Goal: Task Accomplishment & Management: Complete application form

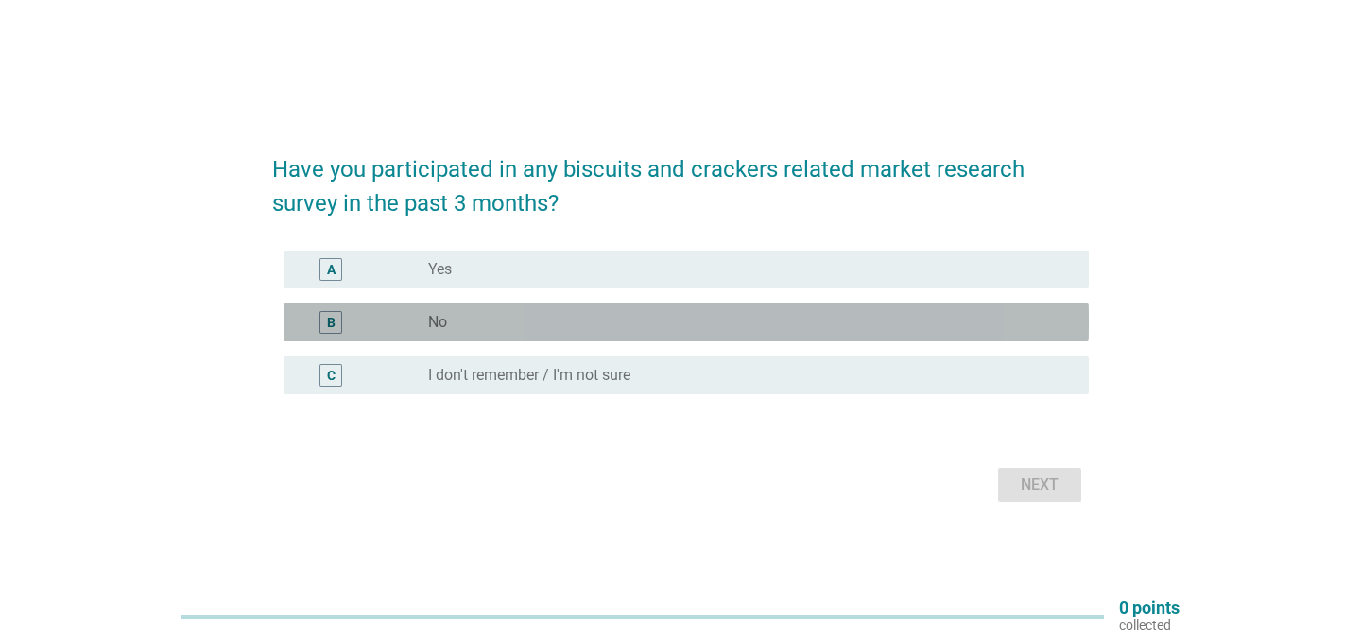
click at [473, 321] on div "radio_button_unchecked No" at bounding box center [743, 322] width 630 height 19
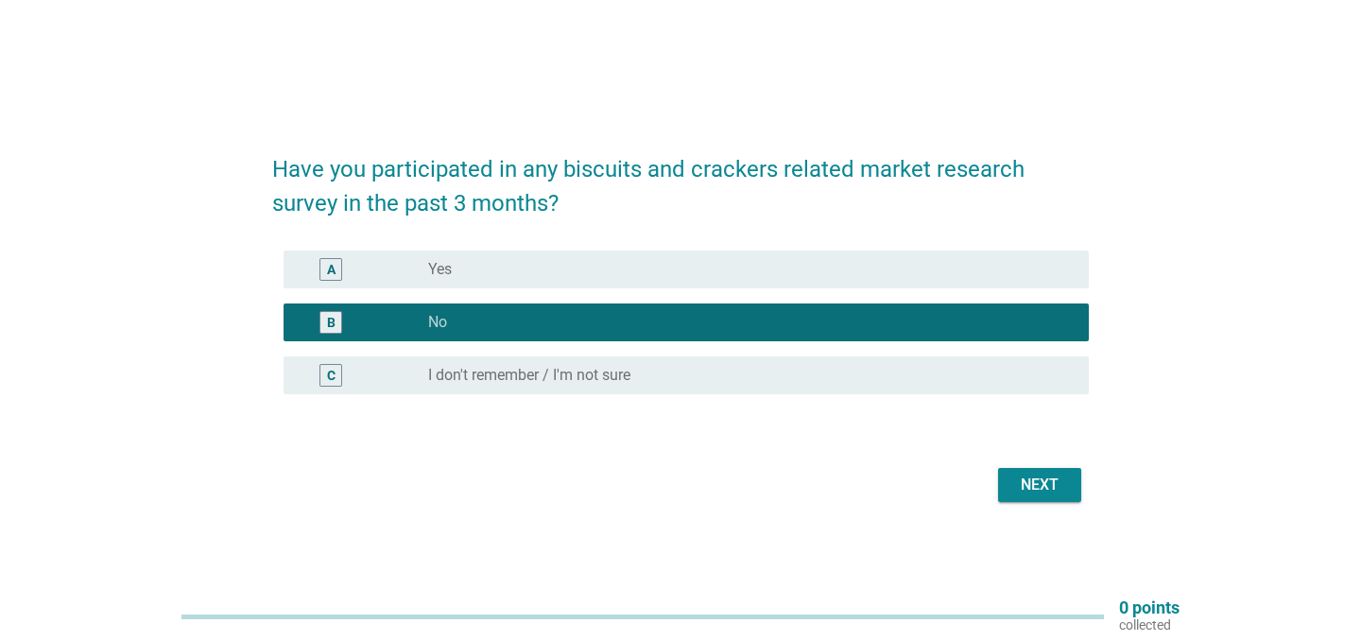
click at [1045, 480] on div "Next" at bounding box center [1039, 484] width 53 height 23
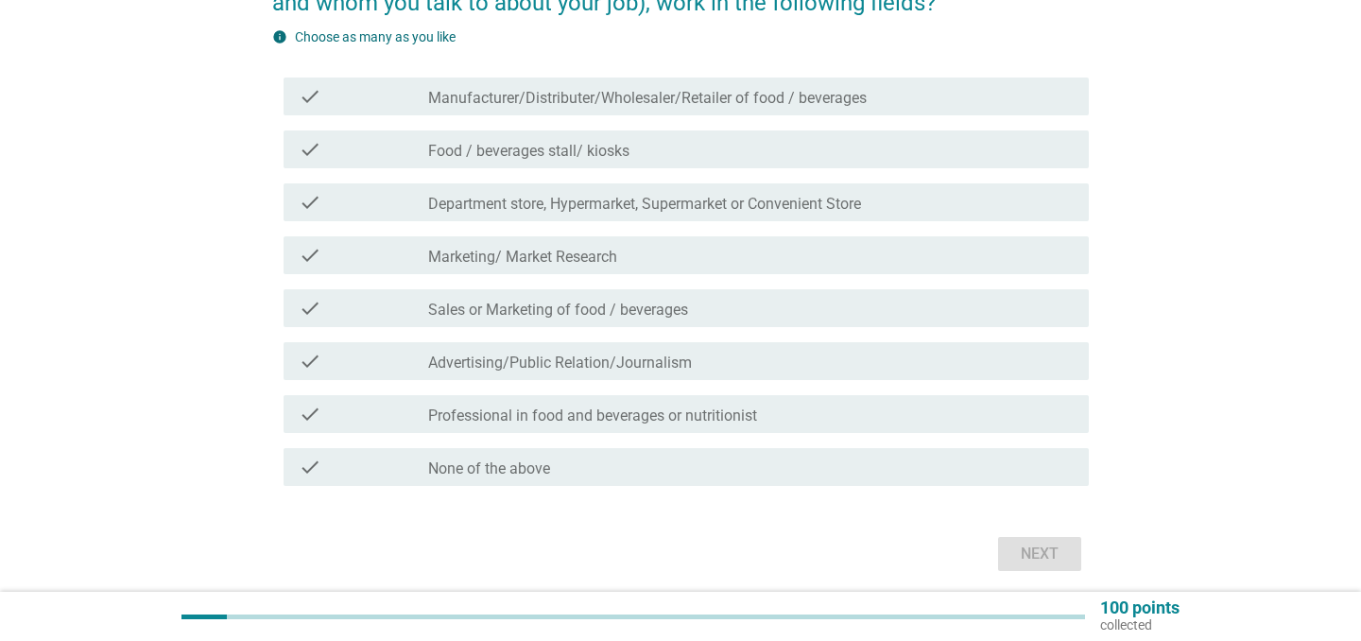
scroll to position [222, 0]
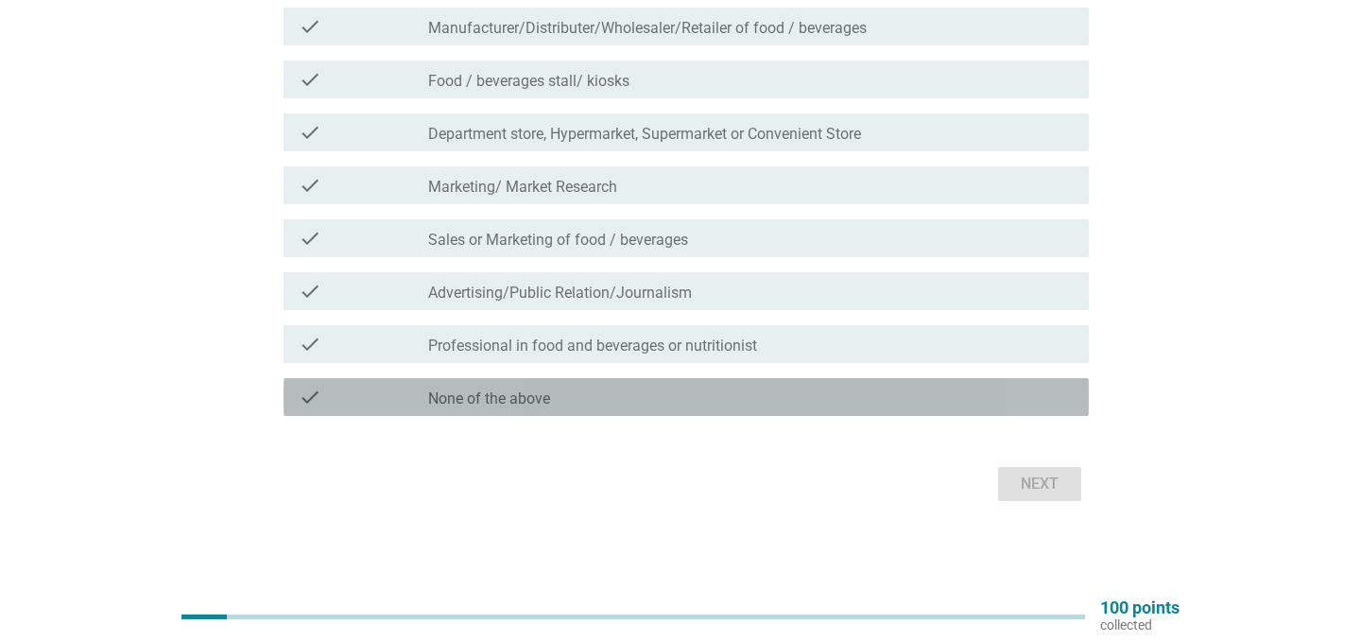
click at [801, 379] on div "check check_box_outline_blank None of the above" at bounding box center [686, 397] width 805 height 38
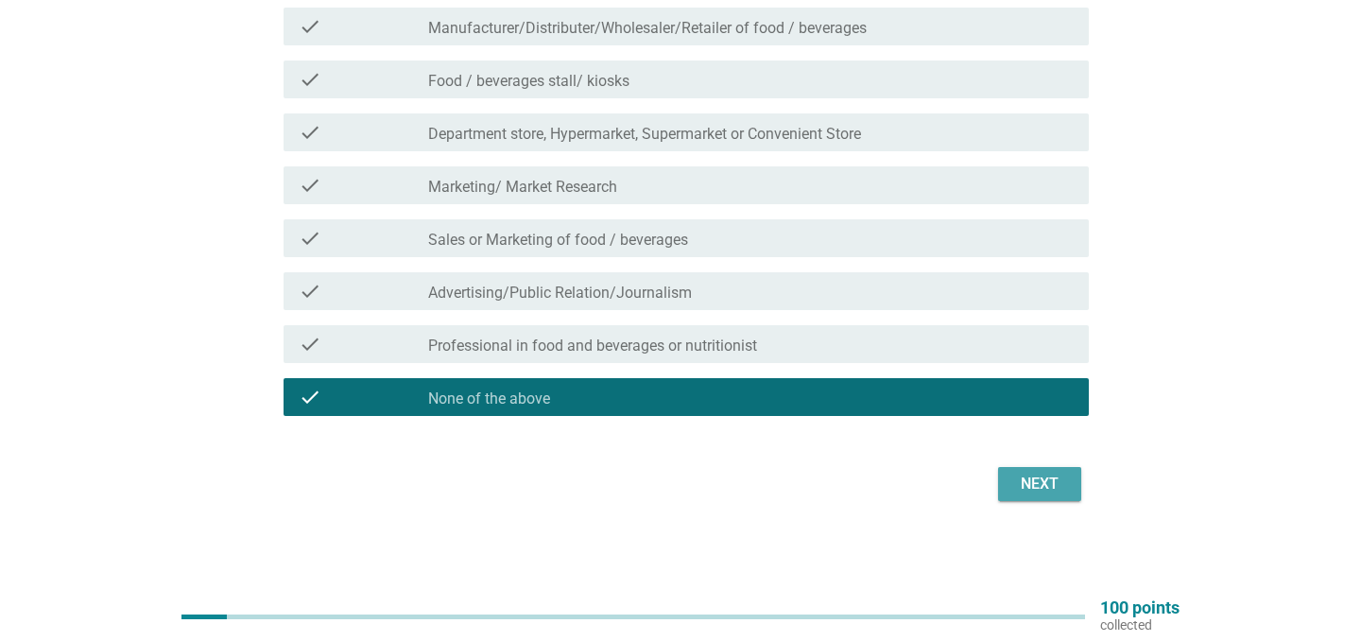
click at [1024, 470] on button "Next" at bounding box center [1039, 484] width 83 height 34
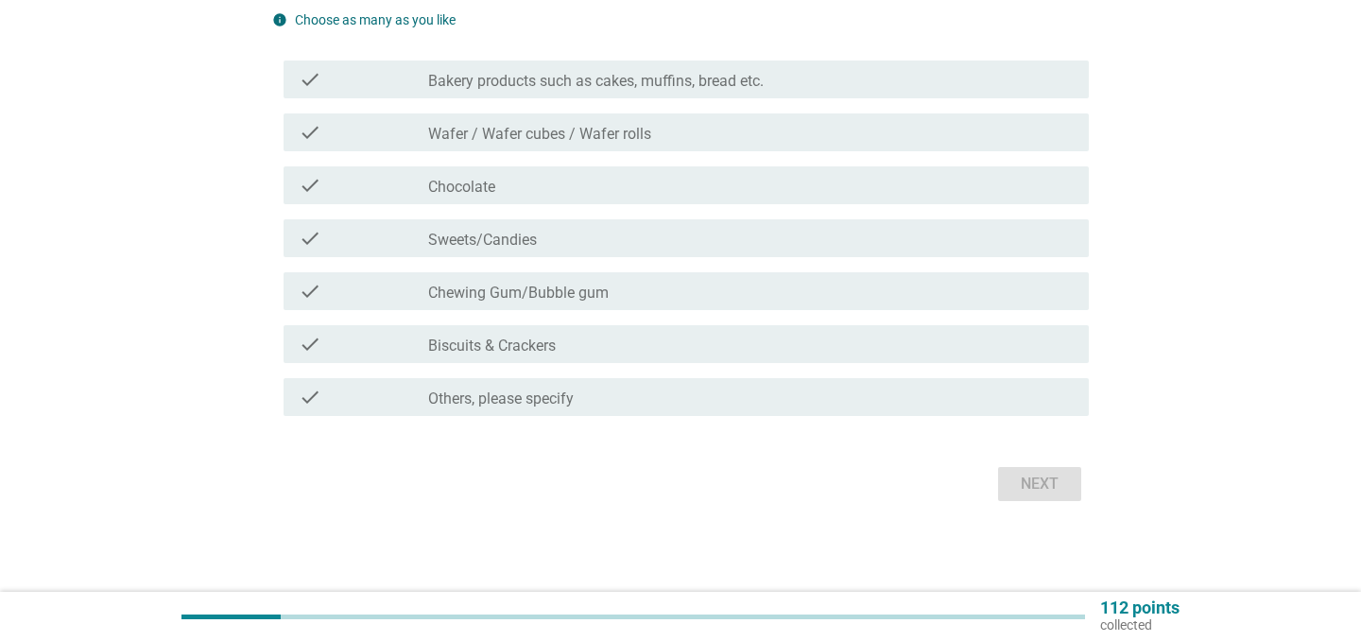
scroll to position [0, 0]
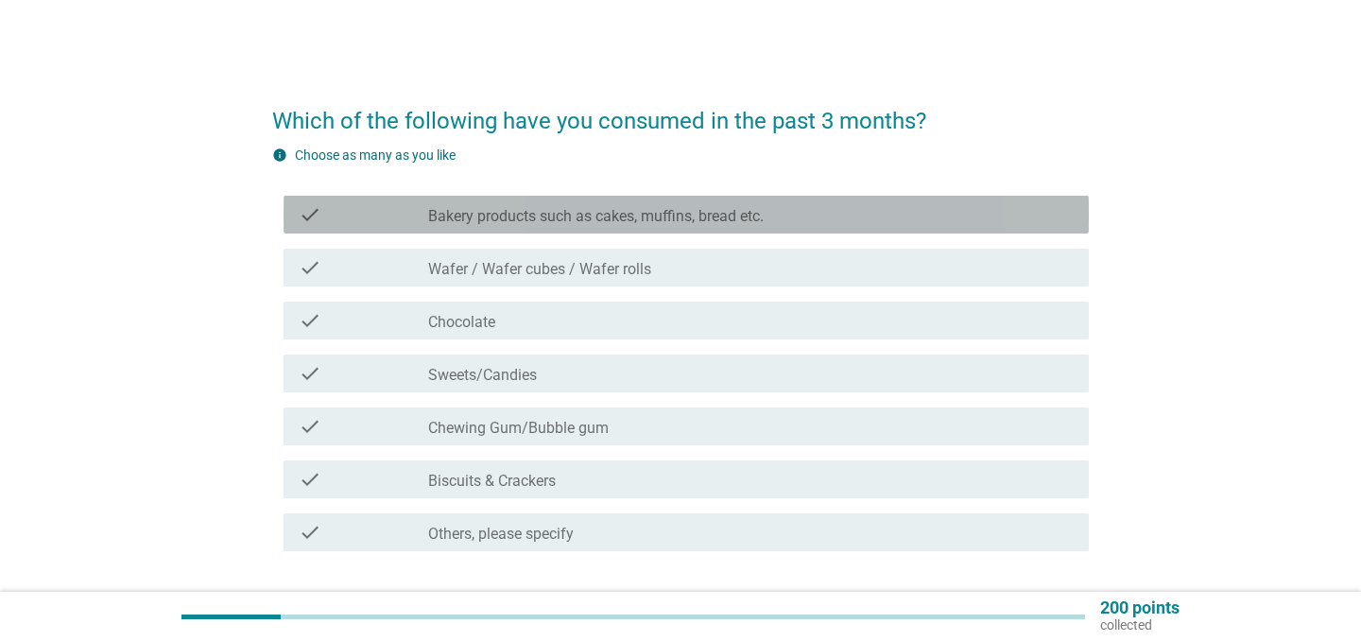
click at [758, 218] on label "Bakery products such as cakes, muffins, bread etc." at bounding box center [595, 216] width 335 height 19
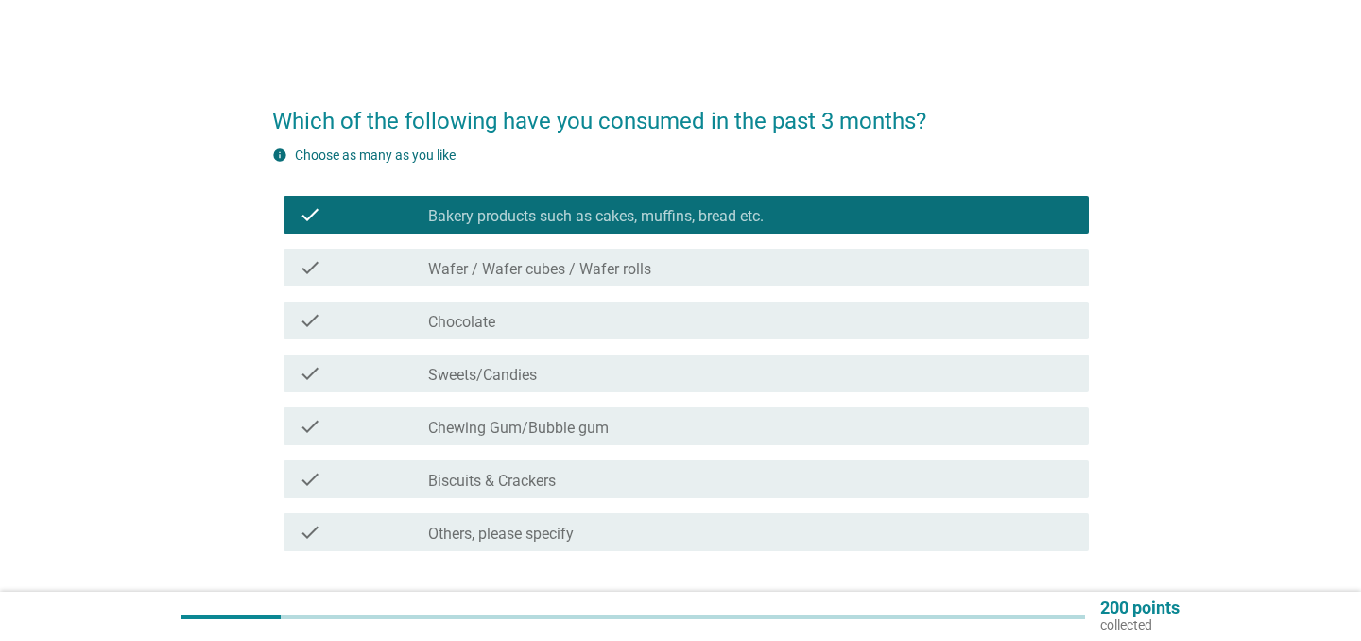
click at [610, 387] on div "check check_box_outline_blank Sweets/Candies" at bounding box center [686, 373] width 805 height 38
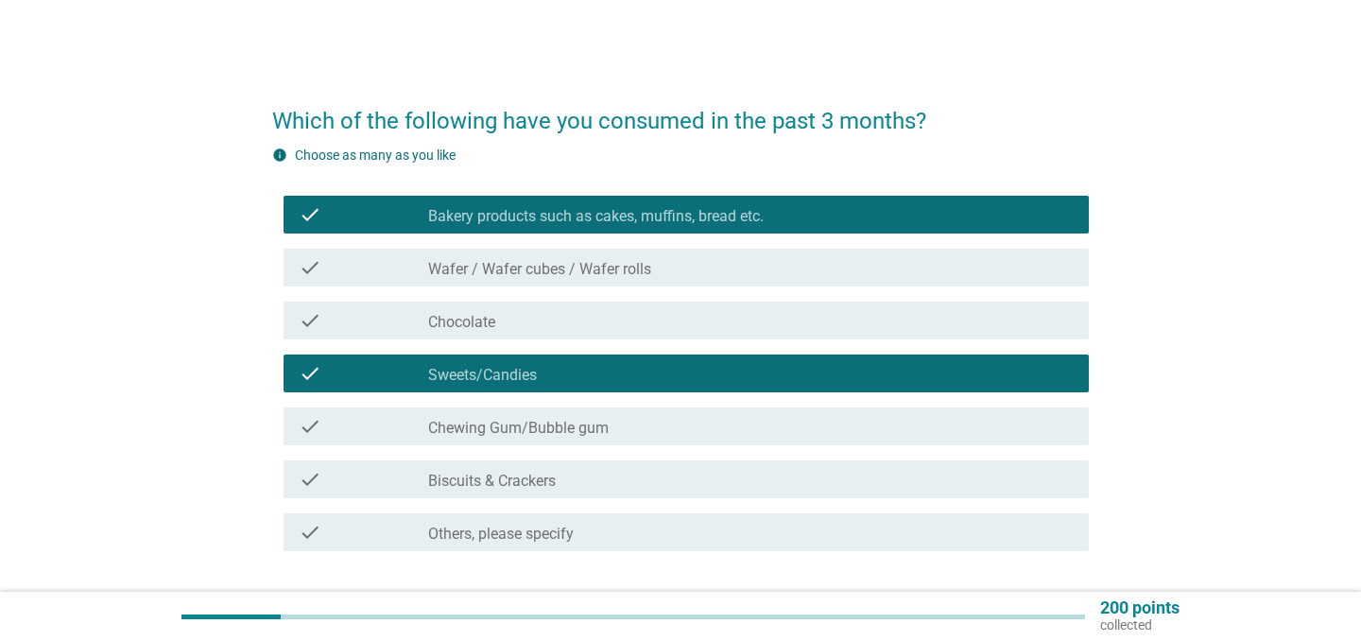
click at [618, 488] on div "check_box_outline_blank Biscuits & Crackers" at bounding box center [750, 479] width 645 height 23
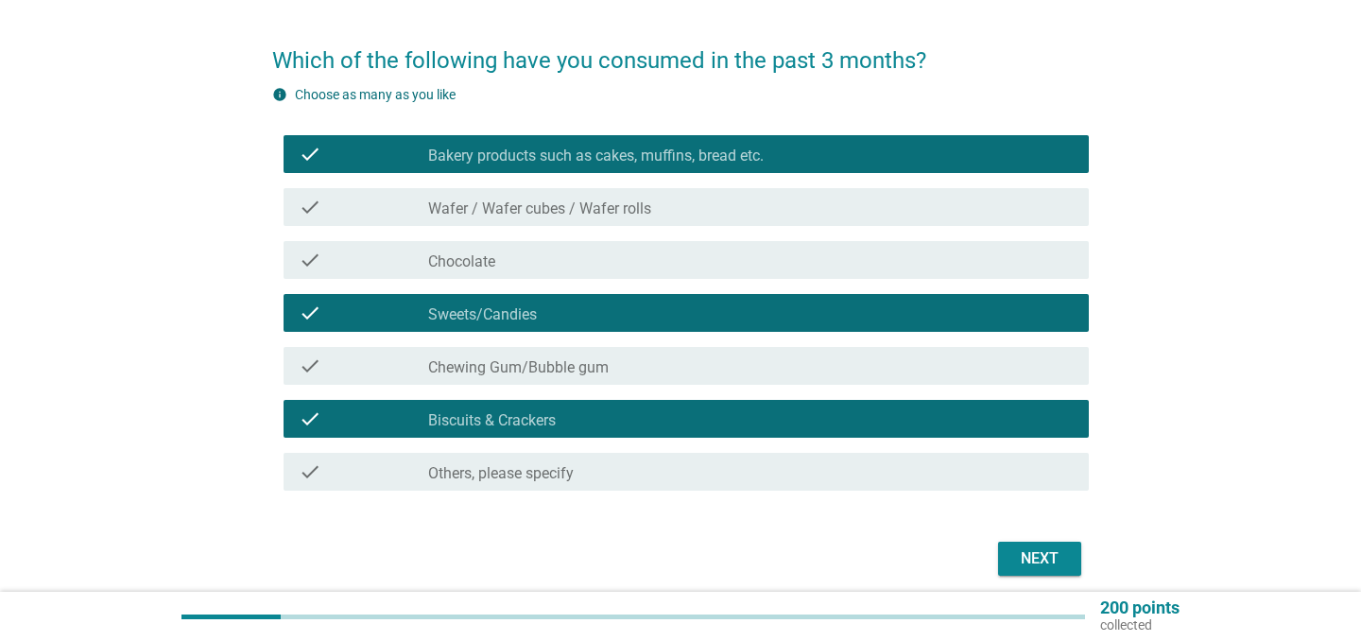
scroll to position [135, 0]
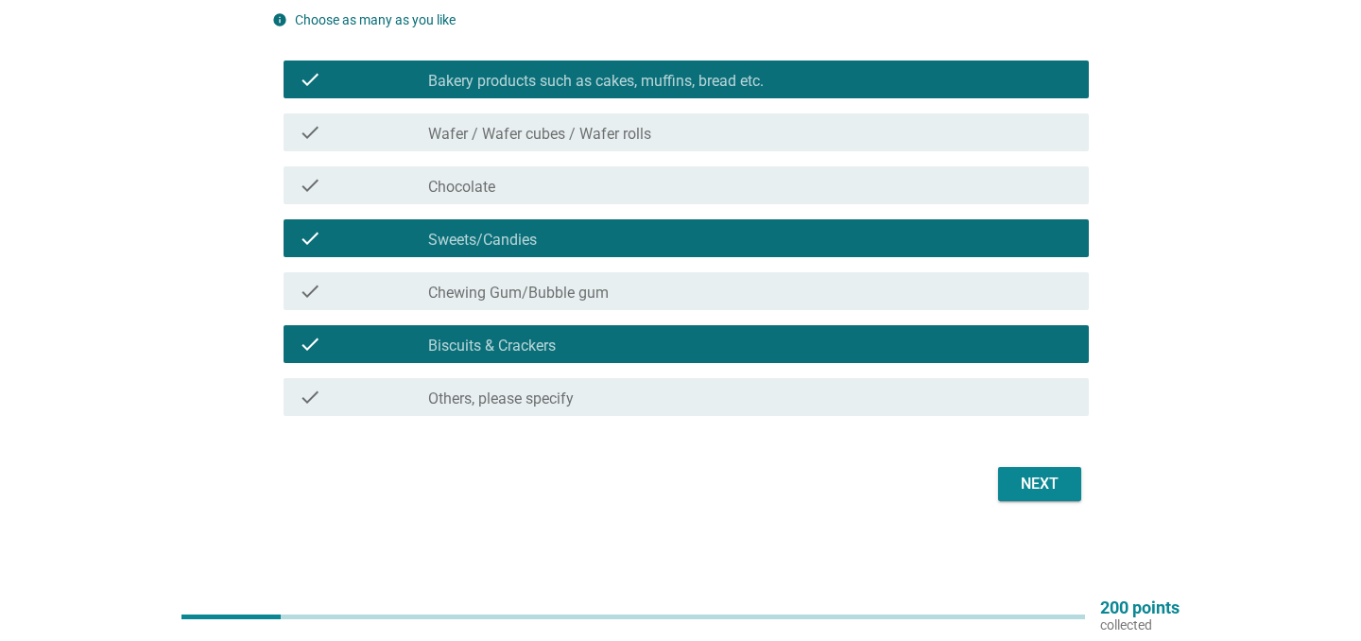
click at [956, 245] on div "check_box_outline_blank Sweets/Candies" at bounding box center [750, 238] width 645 height 23
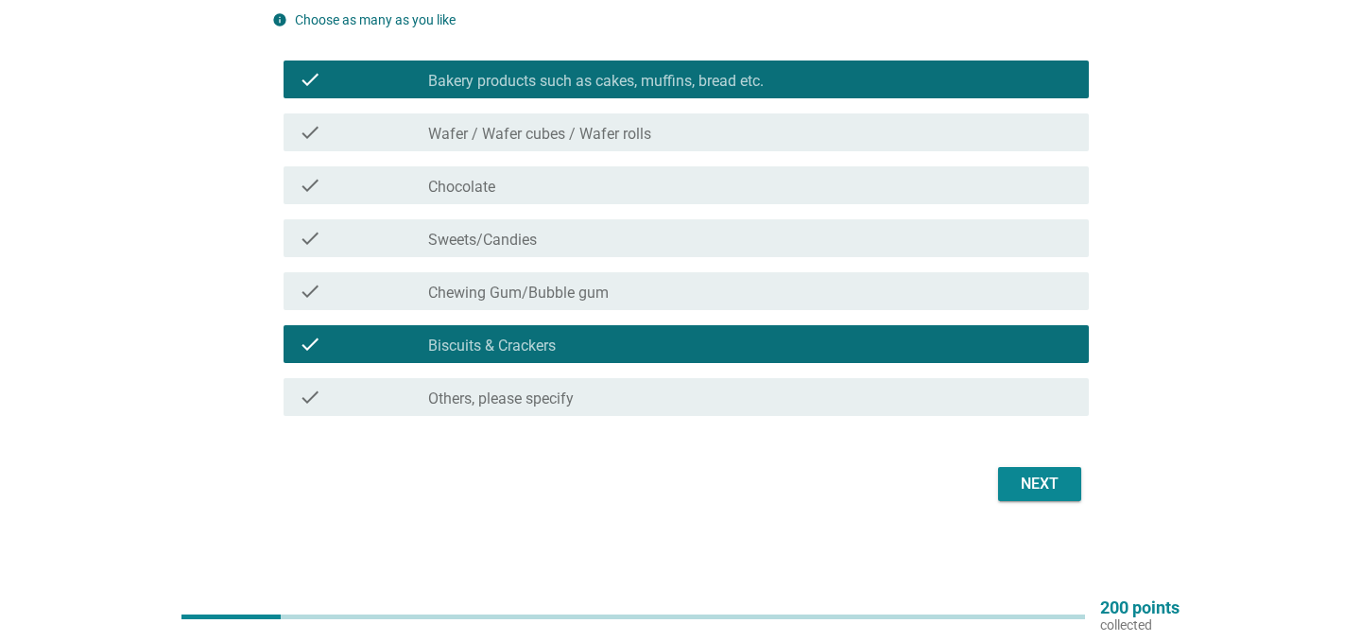
click at [1041, 469] on button "Next" at bounding box center [1039, 484] width 83 height 34
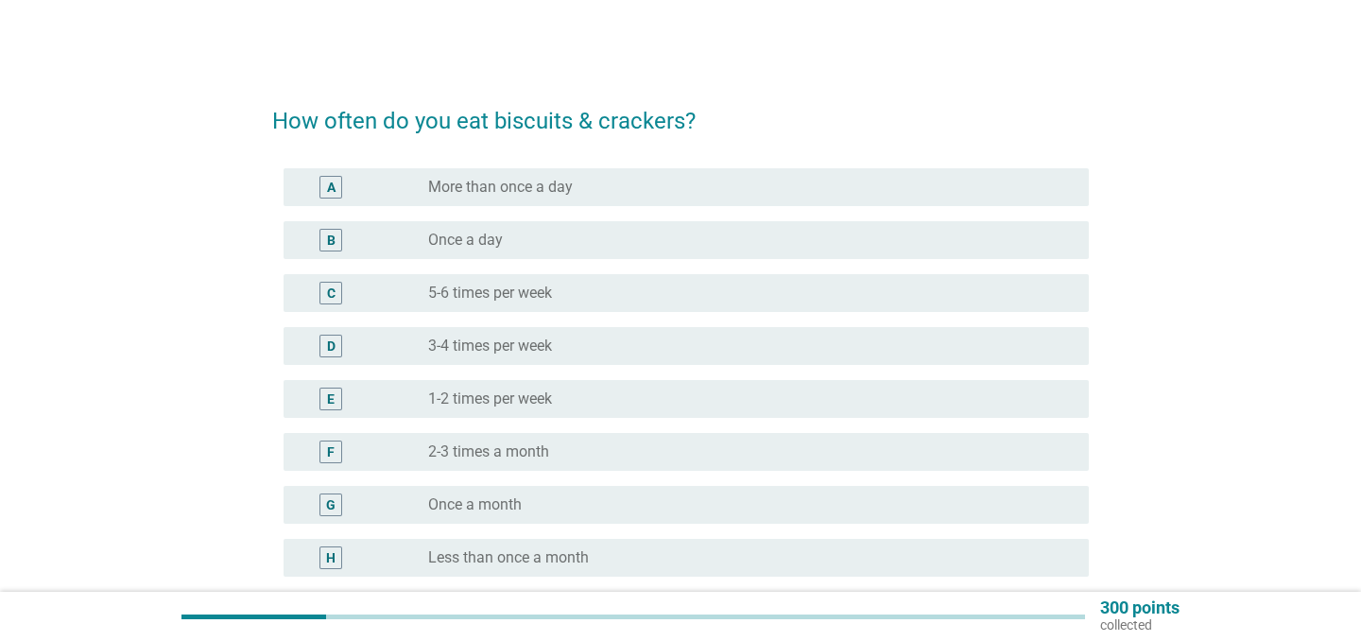
click at [525, 393] on label "1-2 times per week" at bounding box center [490, 398] width 124 height 19
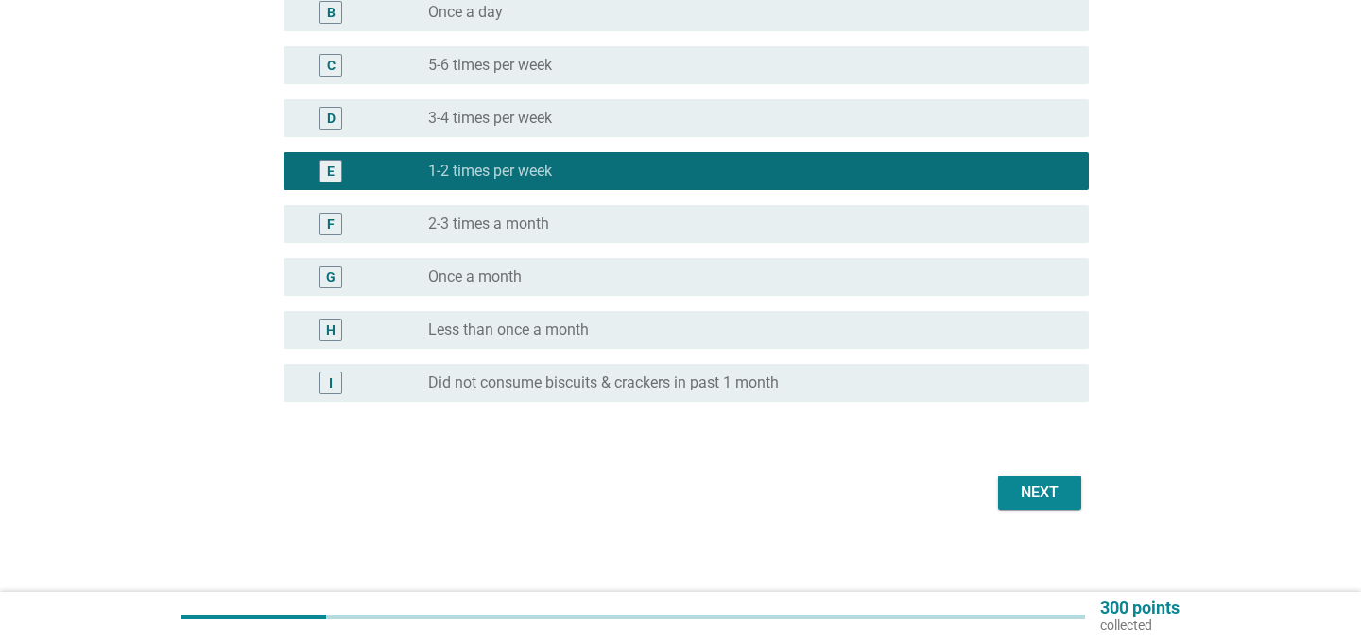
scroll to position [236, 0]
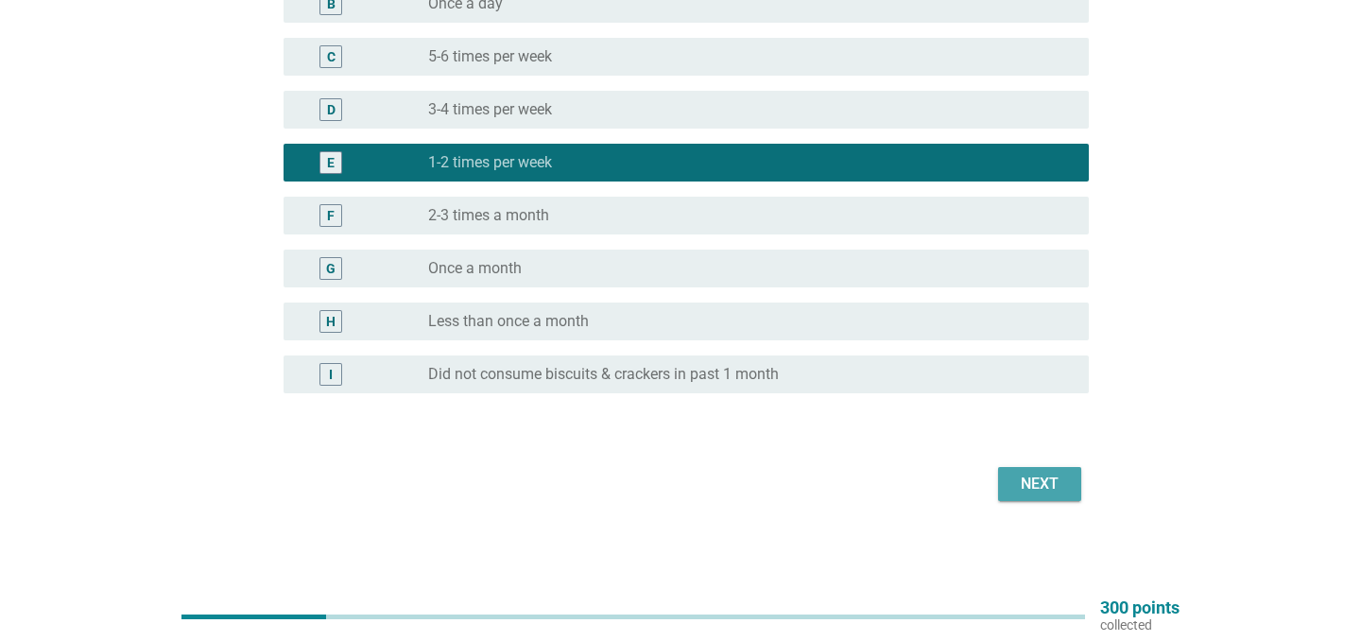
click at [1053, 474] on div "Next" at bounding box center [1039, 484] width 53 height 23
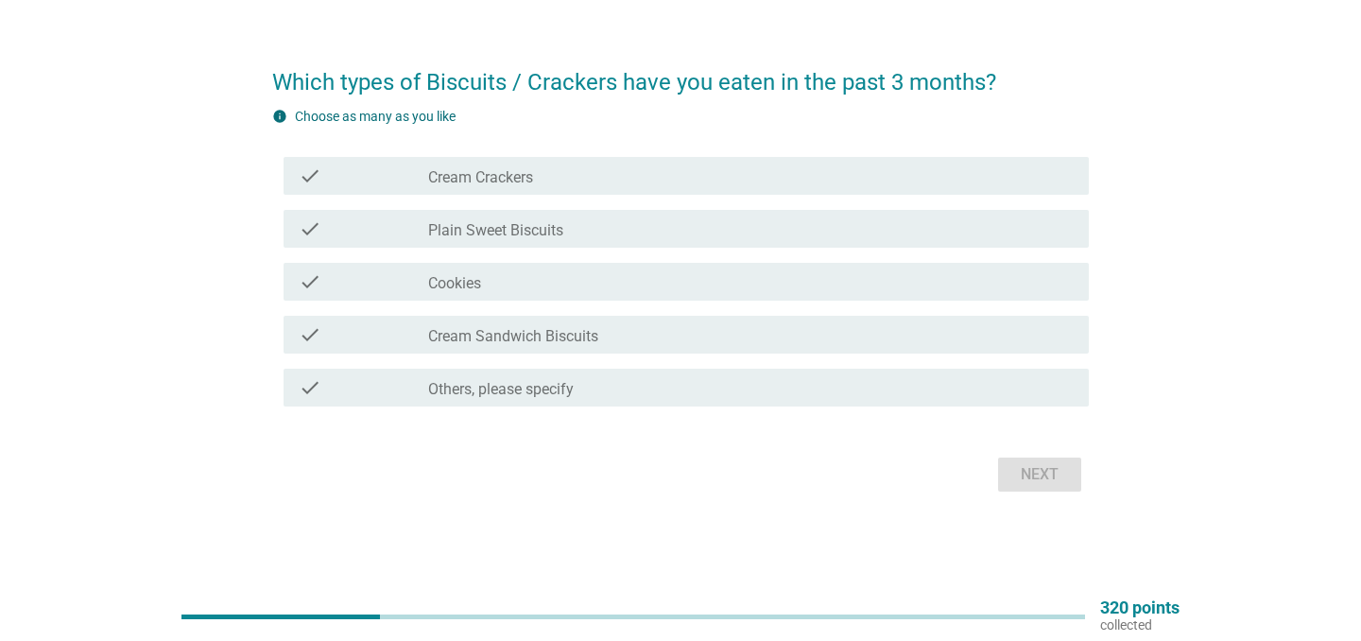
scroll to position [0, 0]
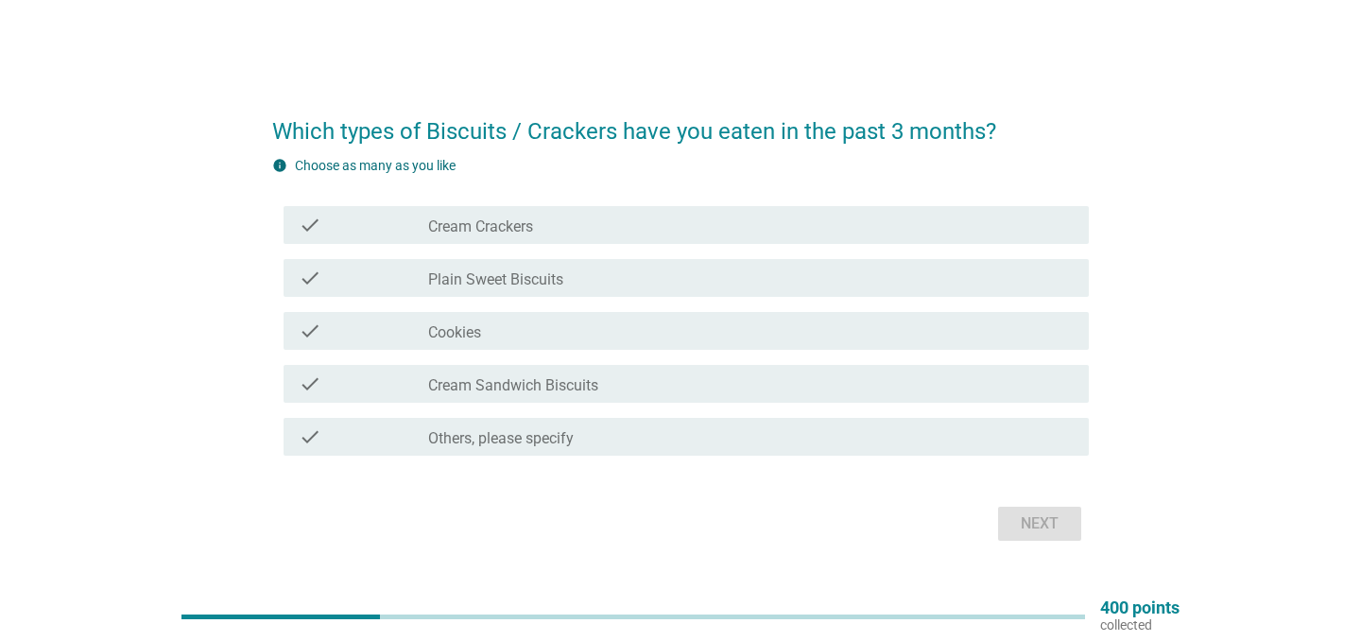
click at [546, 328] on div "check_box_outline_blank Cookies" at bounding box center [750, 330] width 645 height 23
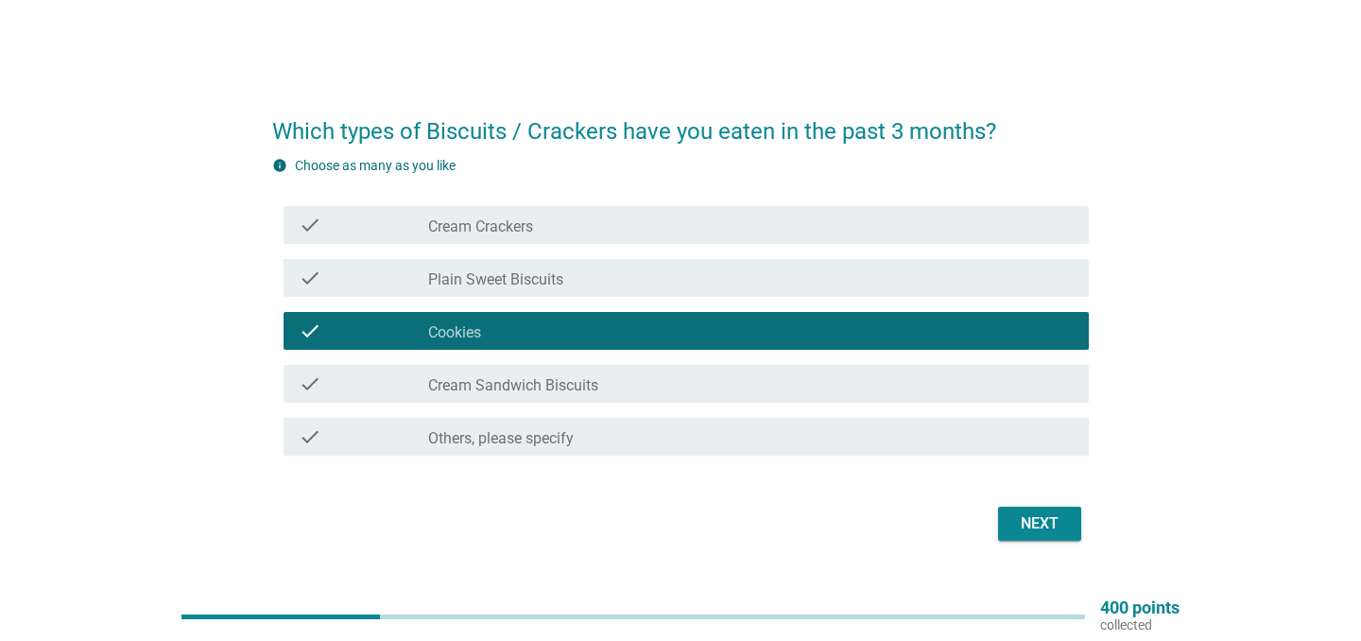
click at [604, 383] on div "check_box_outline_blank Cream Sandwich Biscuits" at bounding box center [750, 383] width 645 height 23
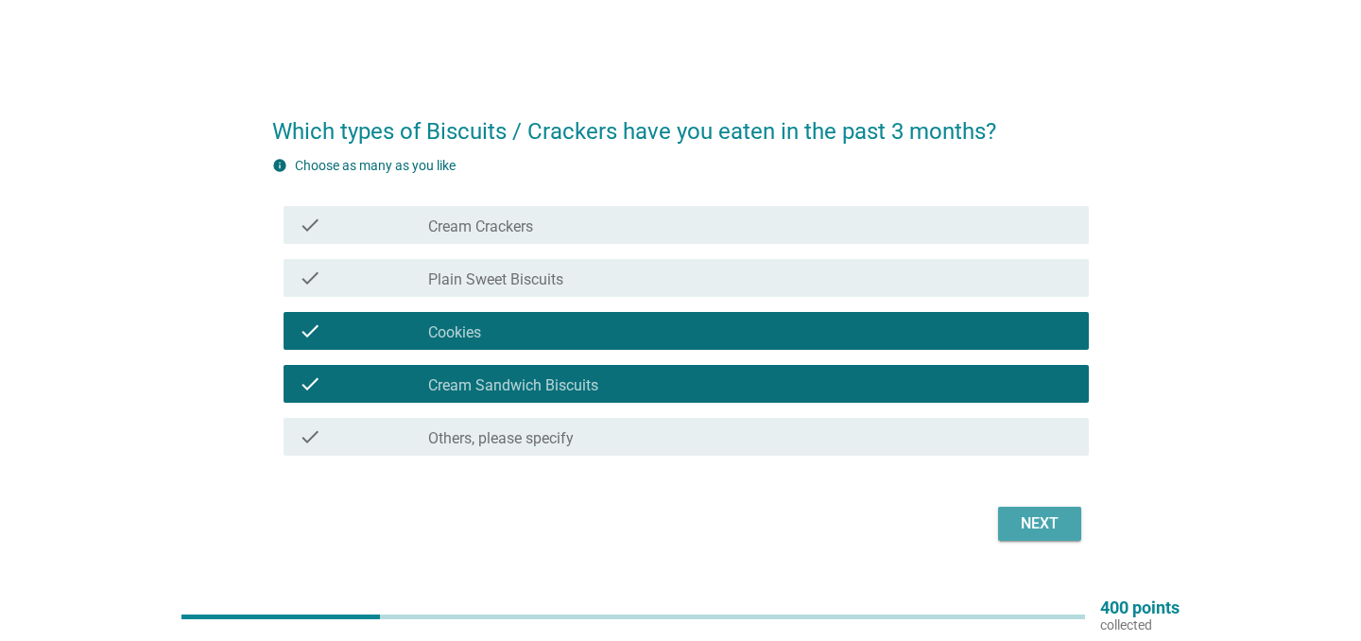
click at [1020, 525] on div "Next" at bounding box center [1039, 523] width 53 height 23
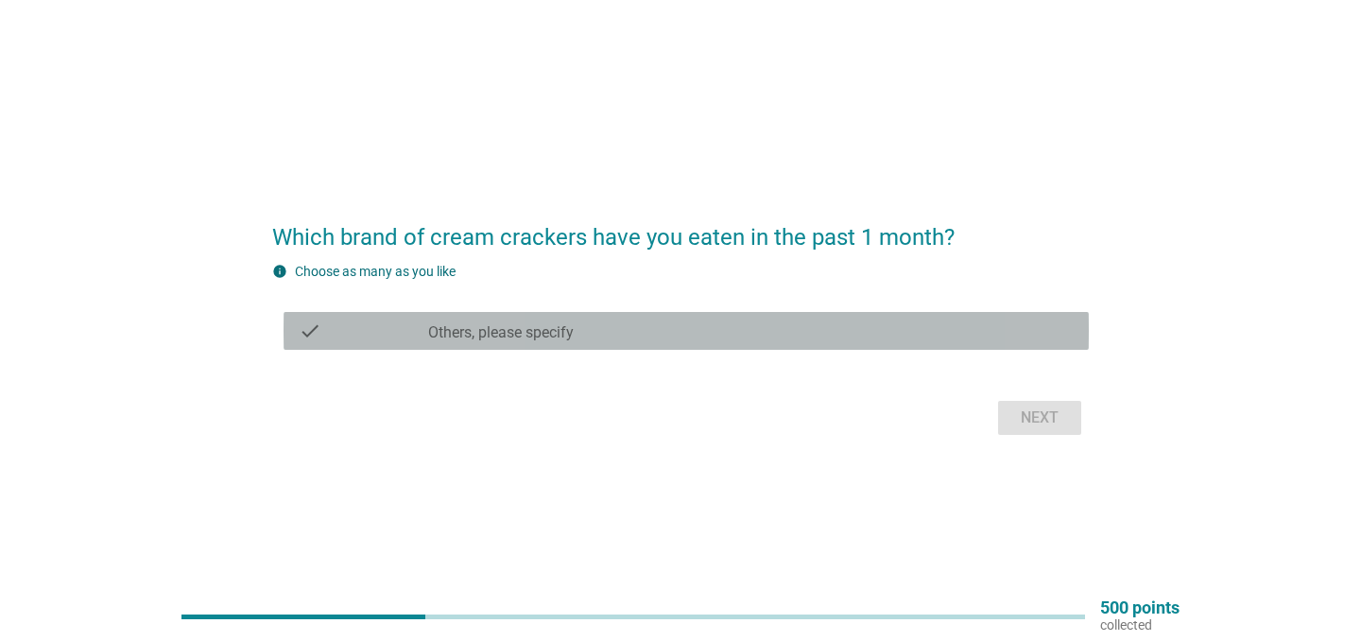
click at [665, 343] on div "check check_box Others, please specify" at bounding box center [686, 331] width 805 height 38
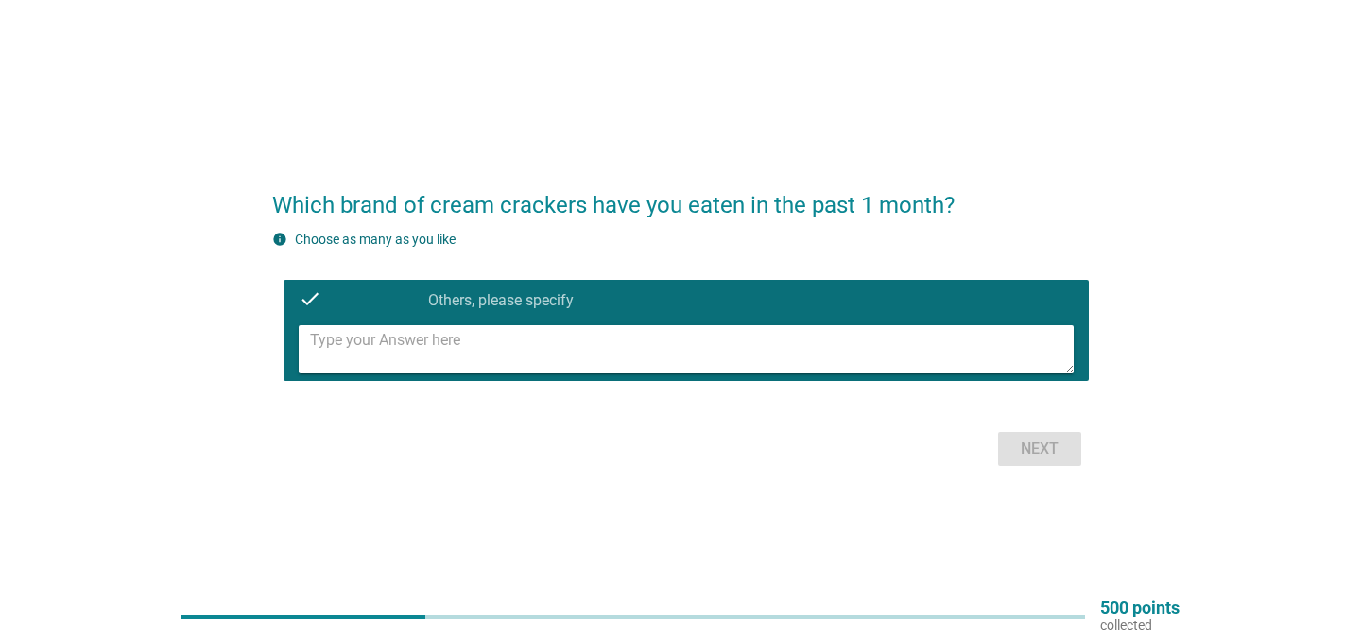
click at [774, 333] on textarea at bounding box center [692, 349] width 764 height 48
type textarea "k"
type textarea "chipsmore"
click at [1045, 458] on div "Next" at bounding box center [1039, 449] width 53 height 23
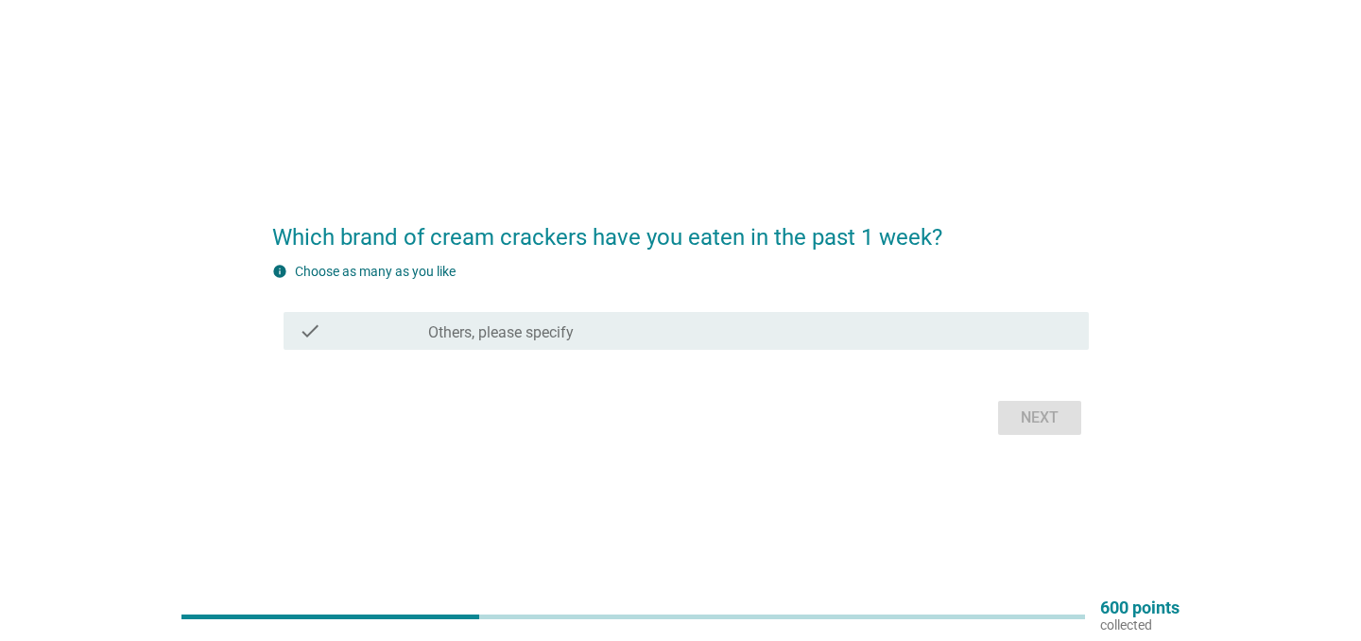
click at [852, 318] on div "check check_box Others, please specify" at bounding box center [686, 331] width 805 height 38
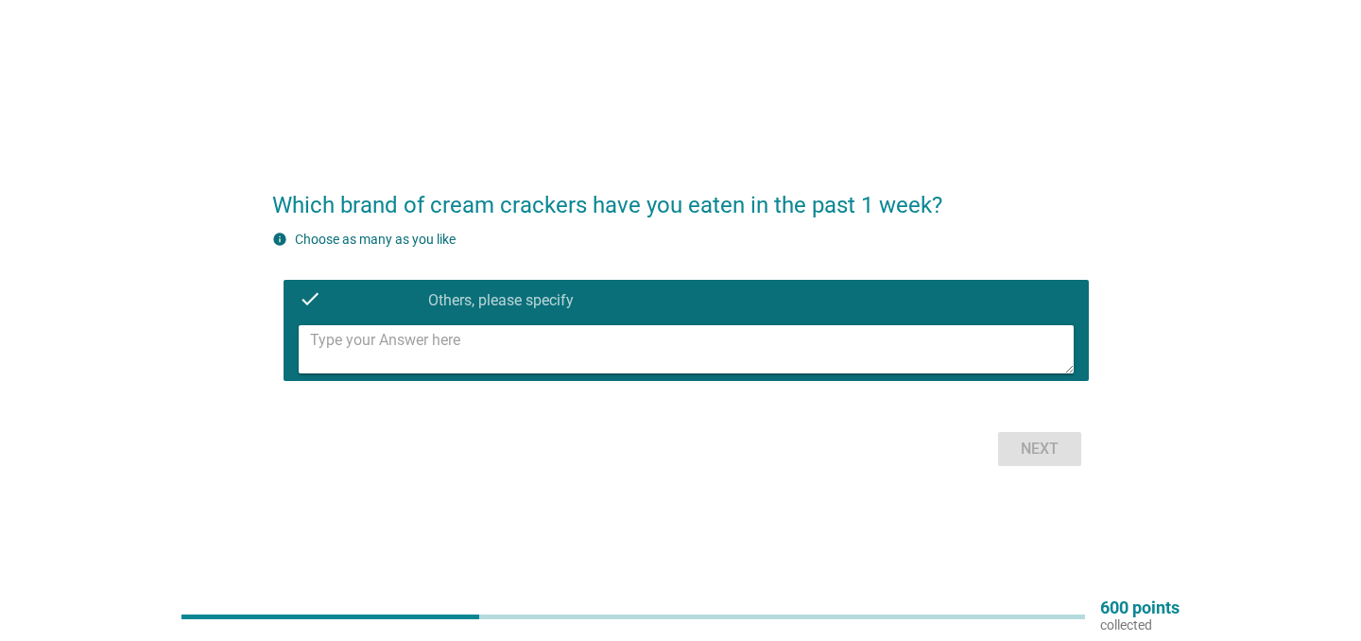
click at [775, 355] on textarea at bounding box center [692, 349] width 764 height 48
type textarea "x"
type textarea "Chipsmore."
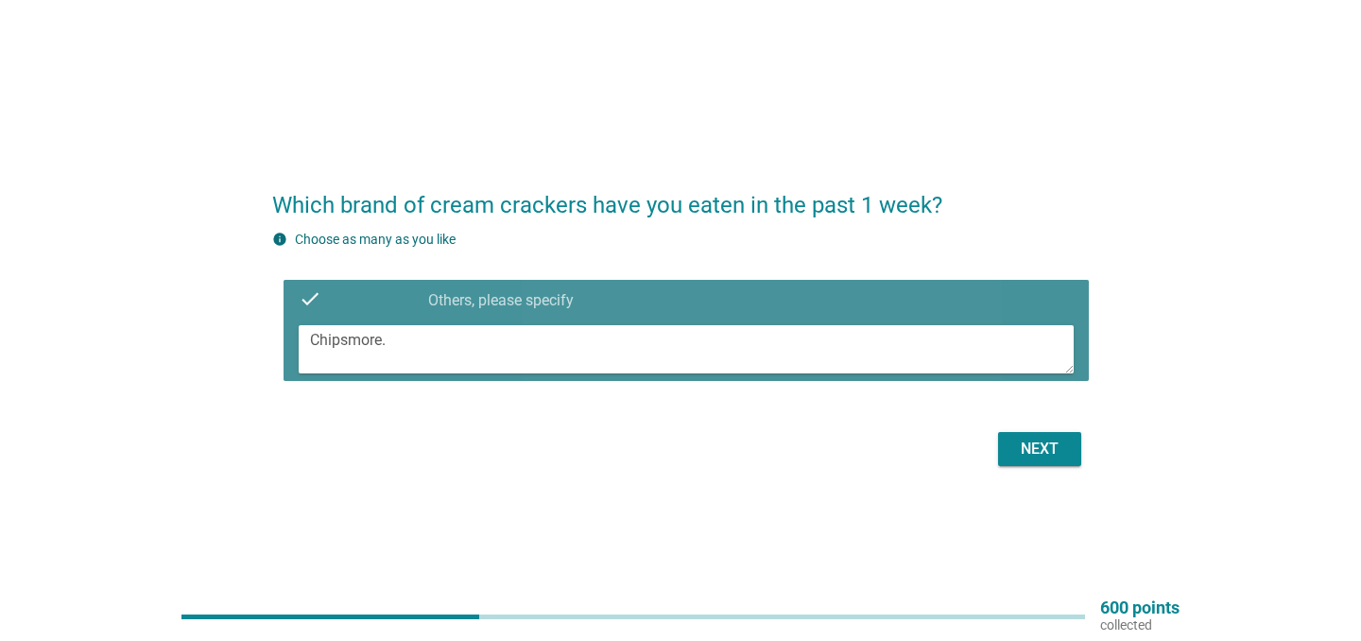
drag, startPoint x: 439, startPoint y: 345, endPoint x: 13, endPoint y: 284, distance: 430.5
click at [14, 286] on div "Which brand of cream crackers have you eaten in the past 1 week? info Choose as…" at bounding box center [680, 320] width 1361 height 641
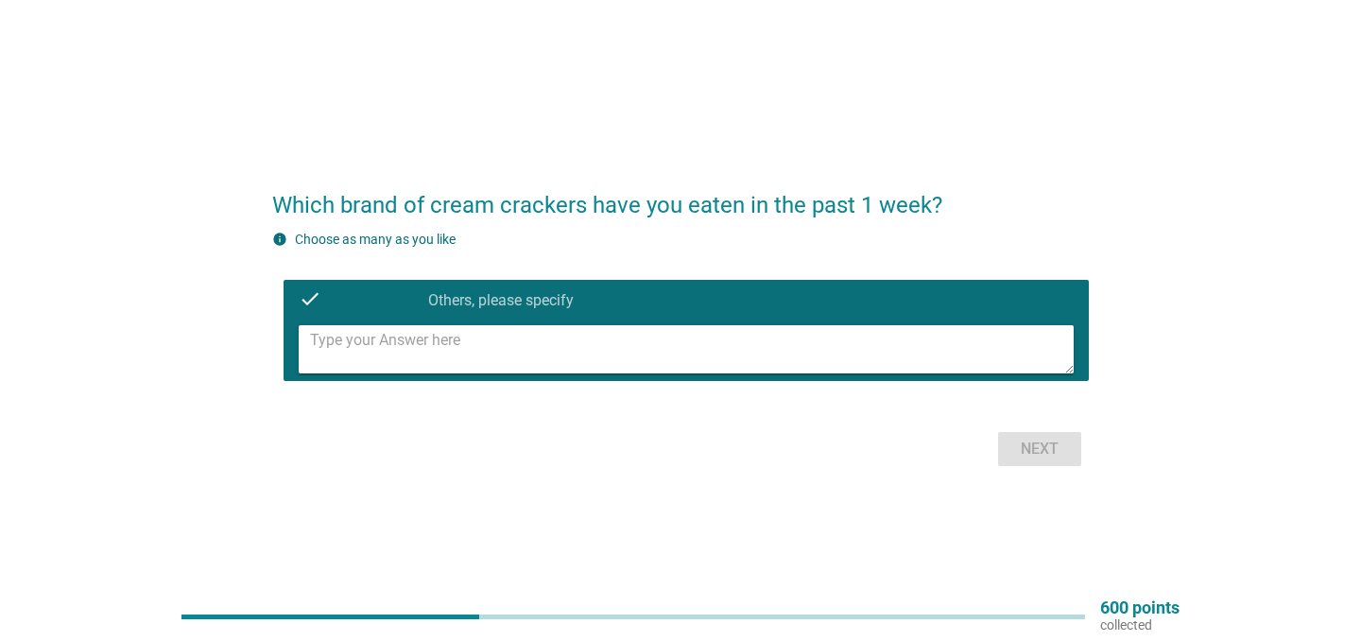
click at [589, 338] on textarea at bounding box center [692, 349] width 764 height 48
type textarea "b"
type textarea "M"
type textarea "C"
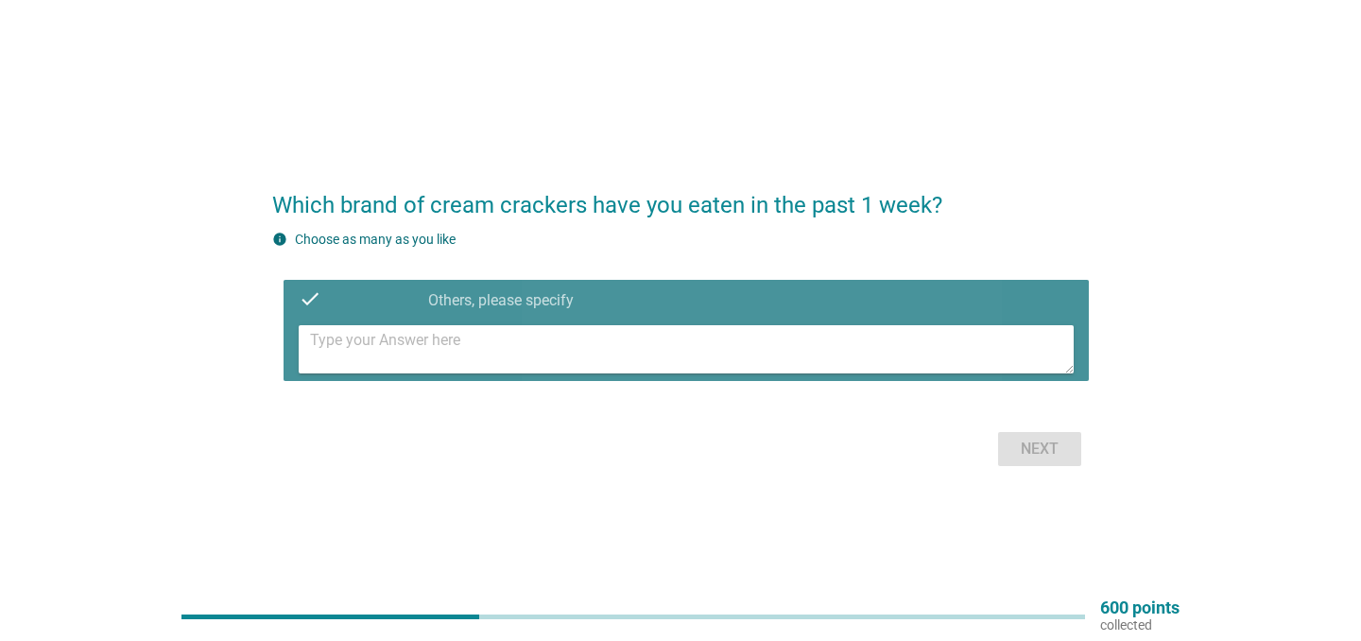
click at [636, 357] on textarea at bounding box center [692, 349] width 764 height 48
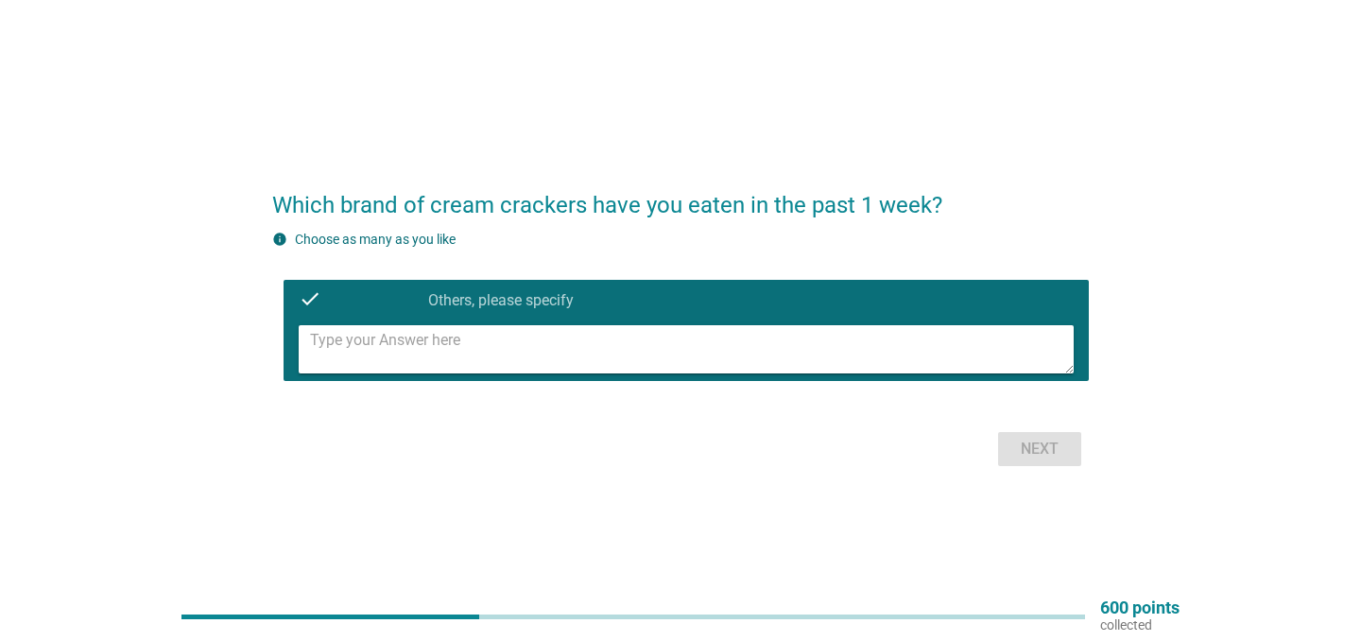
type textarea "M"
type textarea "K"
click at [595, 342] on textarea at bounding box center [692, 349] width 764 height 48
click at [390, 356] on textarea at bounding box center [692, 349] width 764 height 48
click at [415, 348] on textarea at bounding box center [692, 349] width 764 height 48
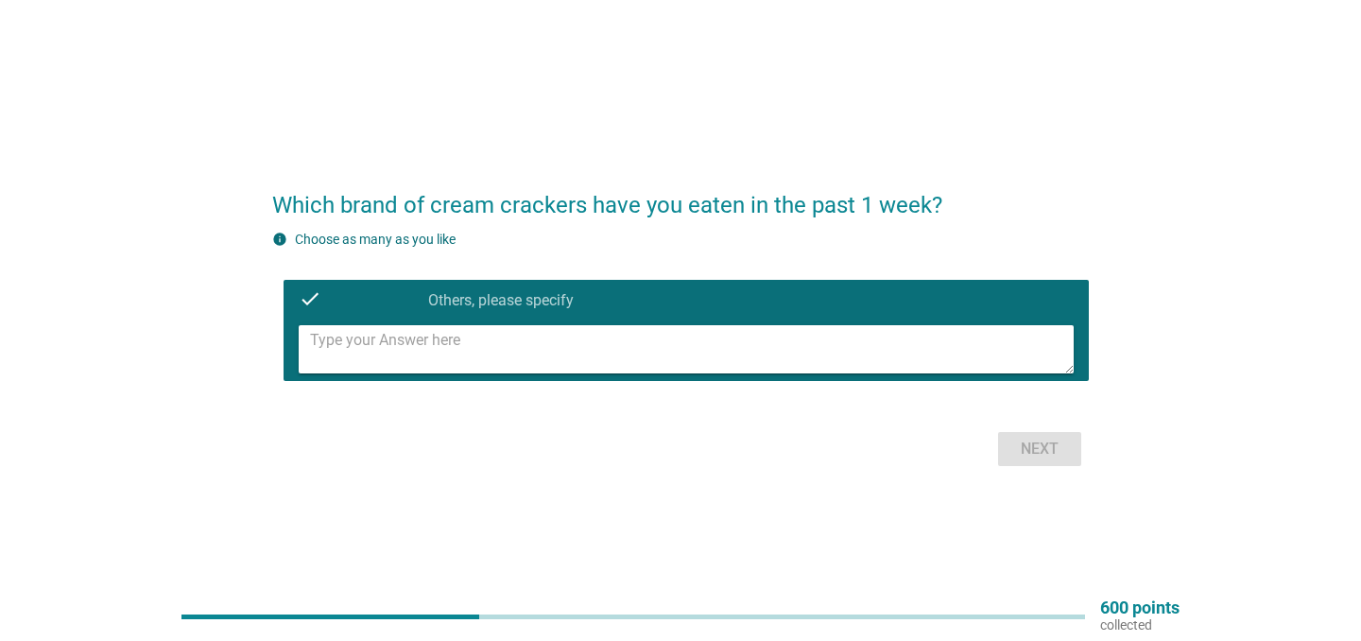
click at [417, 350] on textarea at bounding box center [692, 349] width 764 height 48
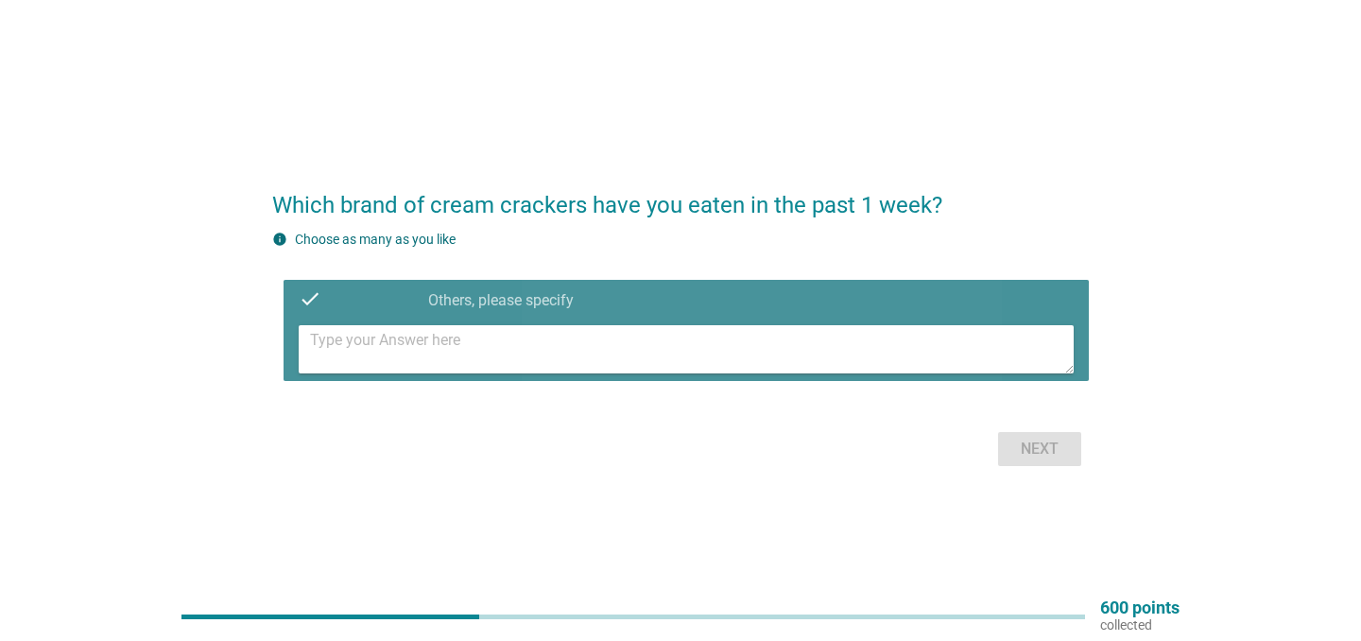
click at [361, 366] on textarea at bounding box center [692, 349] width 764 height 48
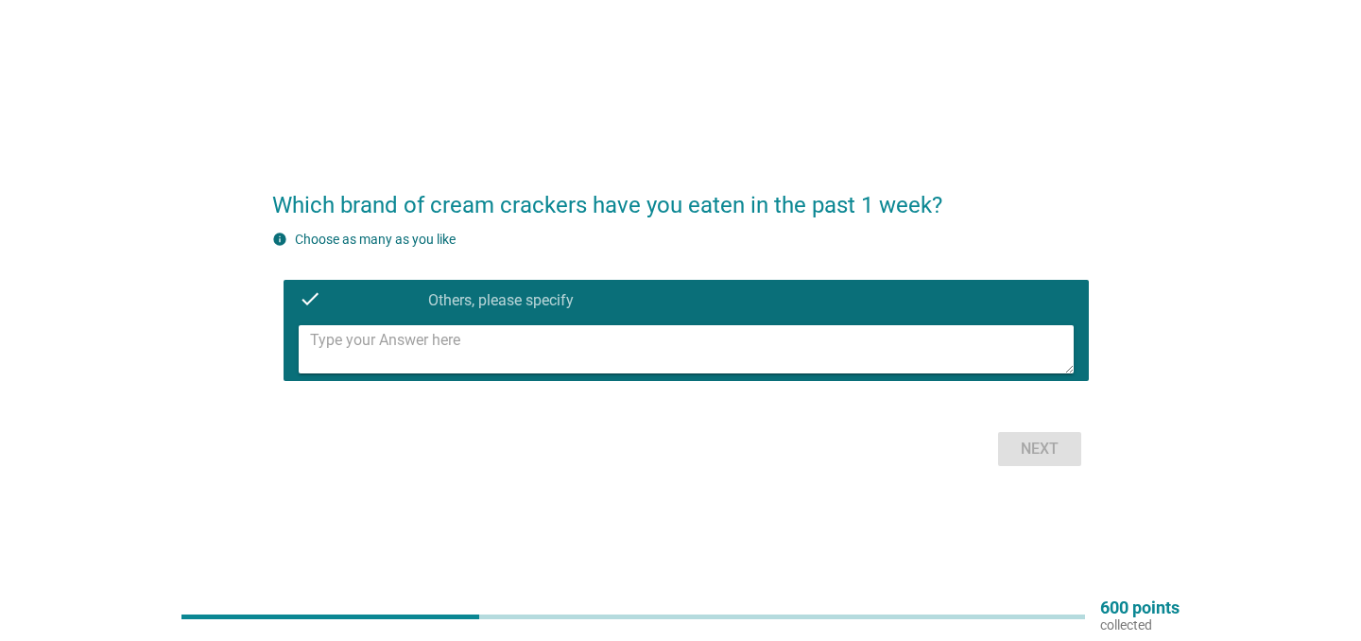
type textarea "_"
type textarea "-"
type textarea "B"
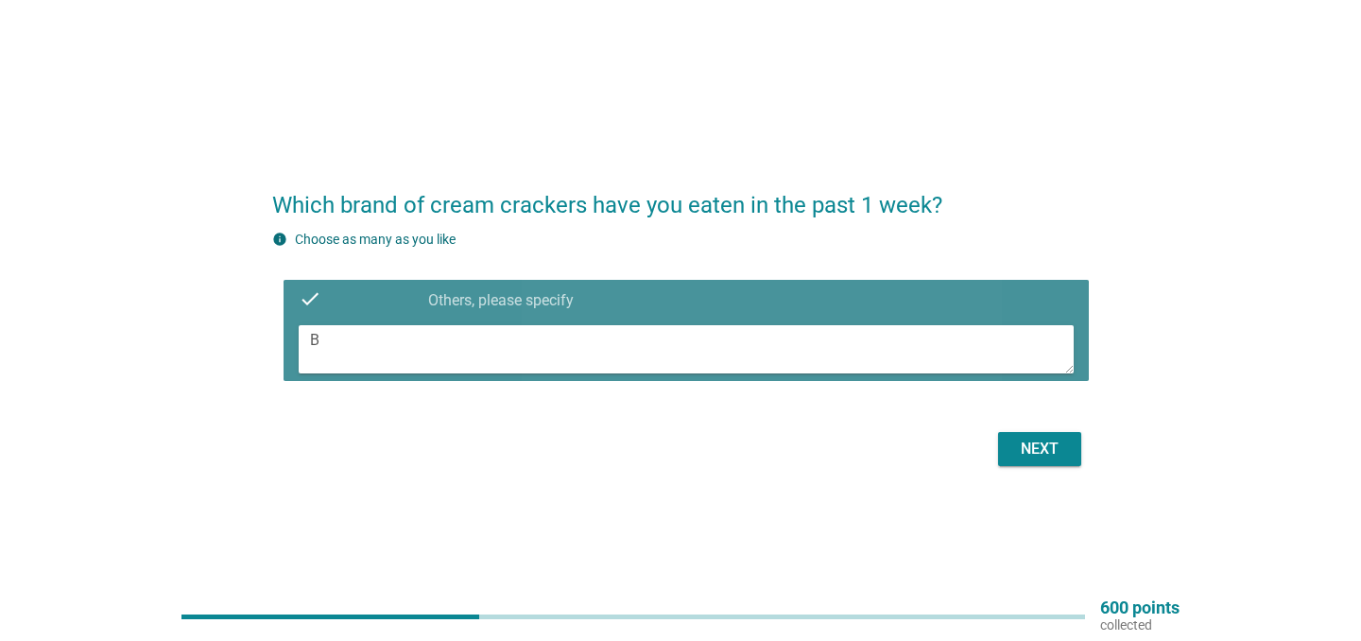
drag, startPoint x: 346, startPoint y: 347, endPoint x: 255, endPoint y: 347, distance: 90.7
click at [260, 347] on div "Which brand of cream crackers have you eaten in the past 1 week? info Choose as…" at bounding box center [680, 320] width 847 height 333
click at [357, 358] on textarea at bounding box center [692, 349] width 764 height 48
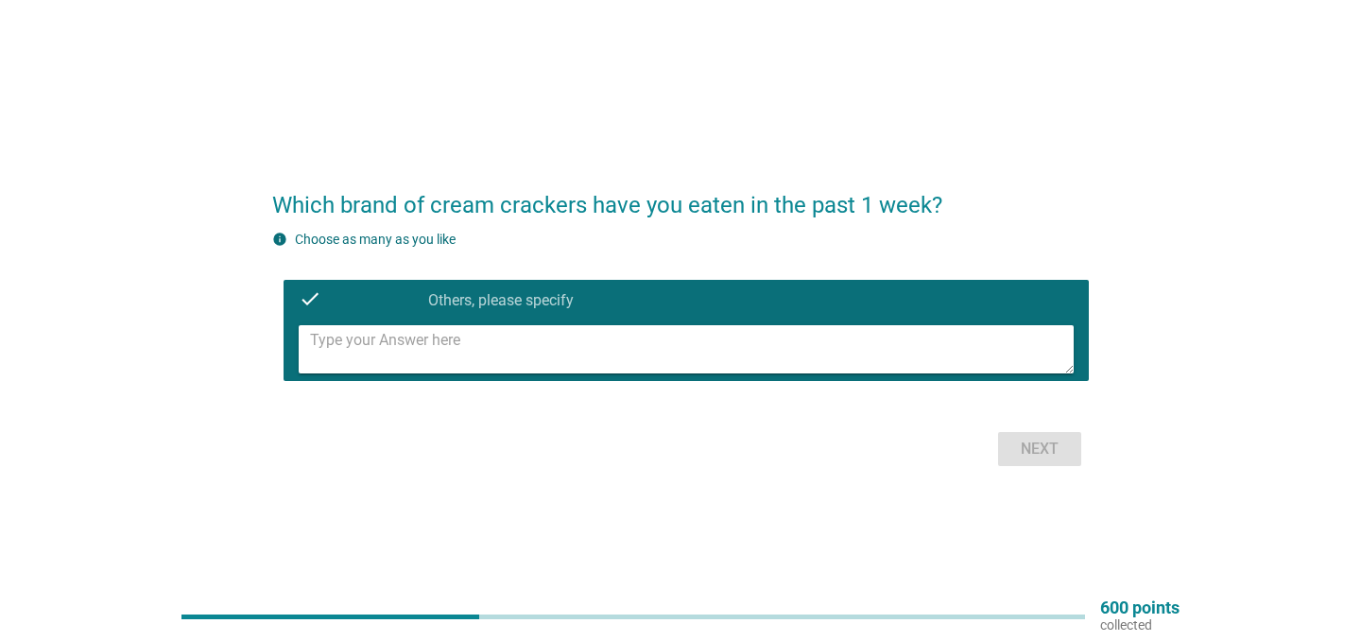
click at [432, 357] on textarea at bounding box center [692, 349] width 764 height 48
